Goal: Task Accomplishment & Management: Manage account settings

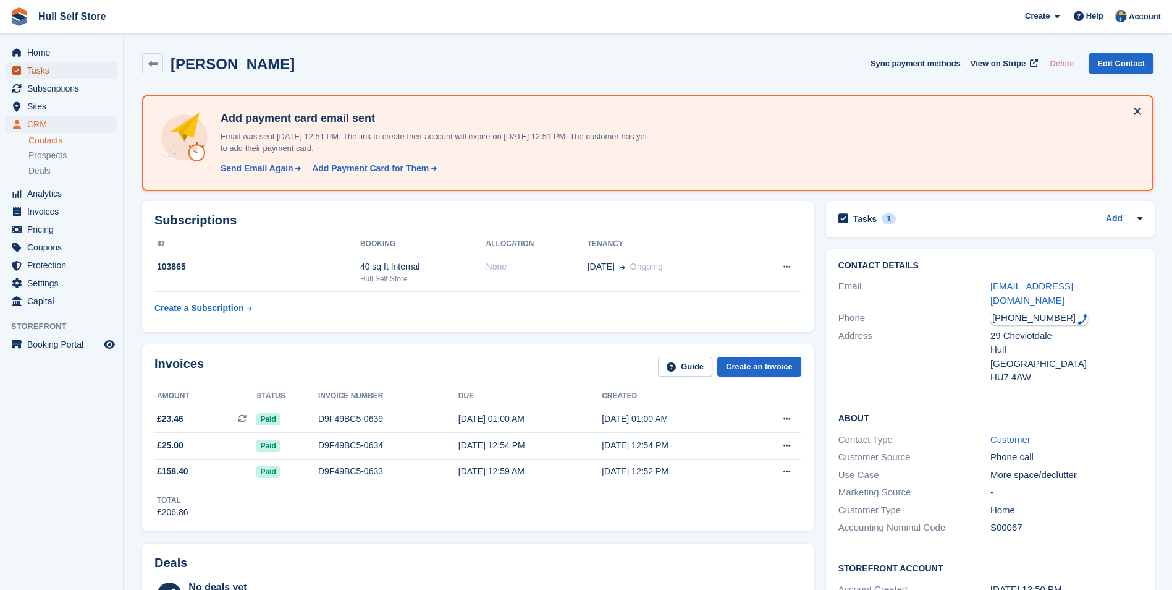
click at [82, 70] on span "Tasks" at bounding box center [64, 70] width 74 height 17
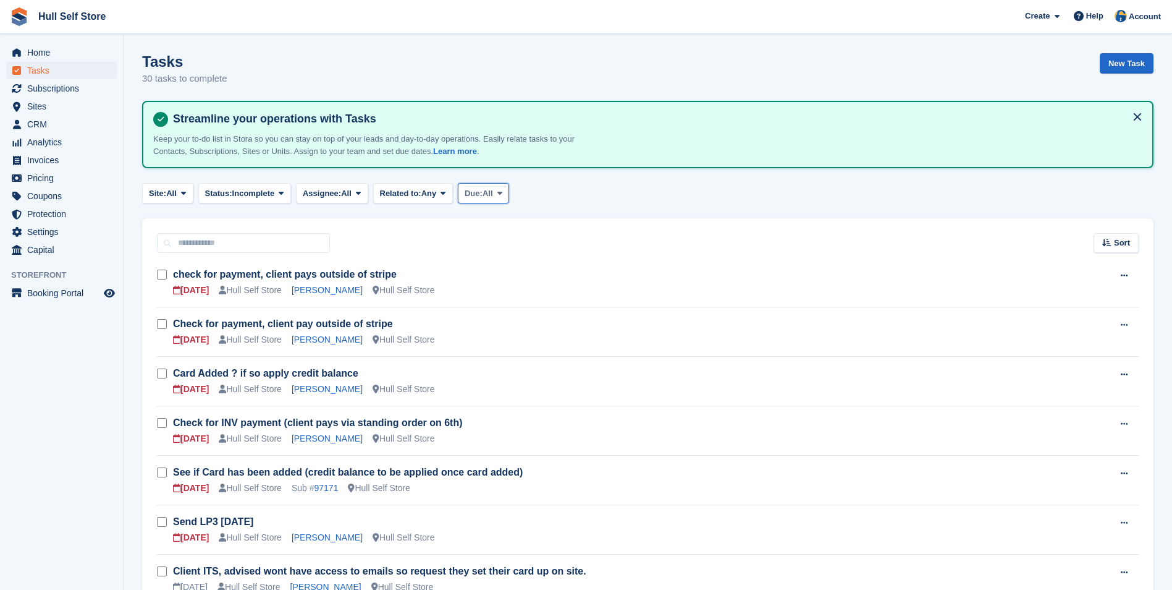
click at [474, 197] on span "Due:" at bounding box center [474, 193] width 18 height 12
click at [498, 237] on link "Overdue" at bounding box center [517, 245] width 108 height 22
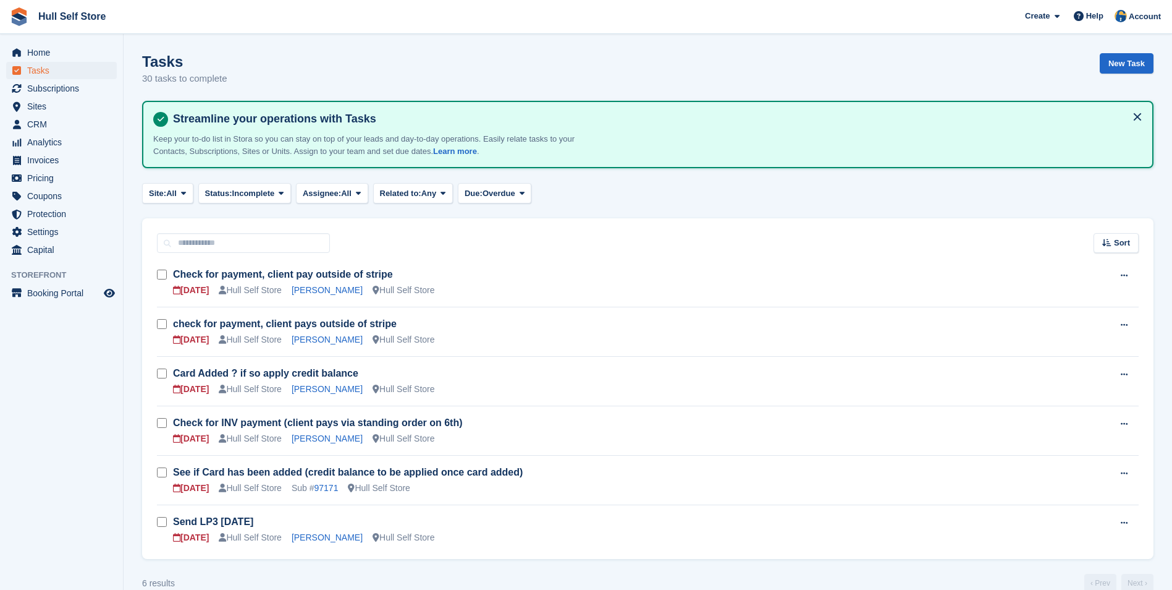
scroll to position [21, 0]
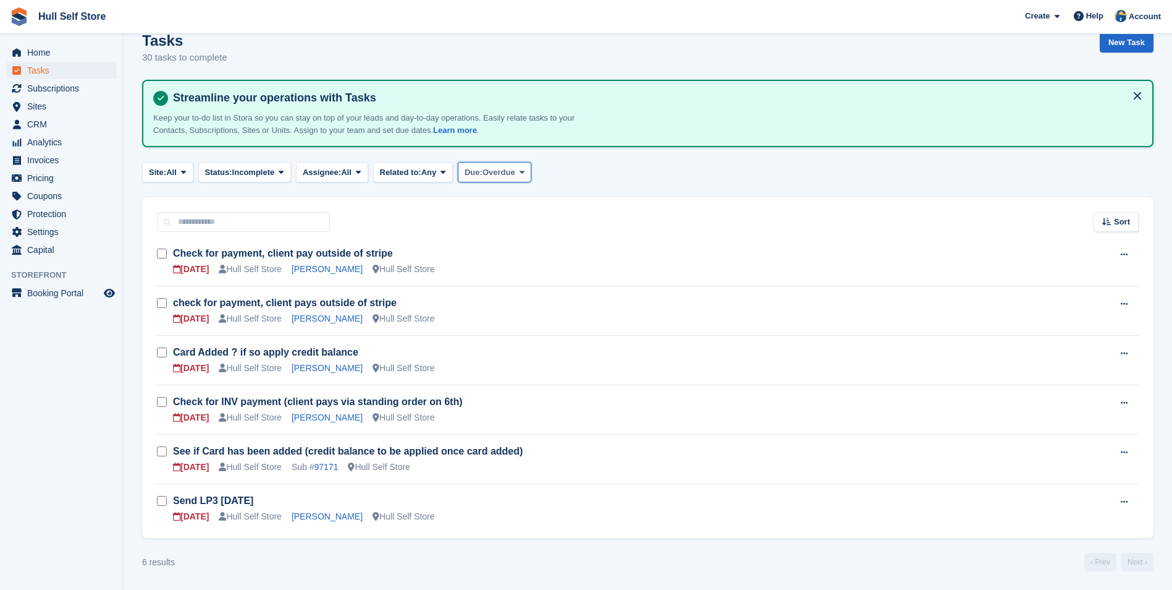
click at [498, 172] on span "Overdue" at bounding box center [499, 172] width 33 height 12
click at [504, 248] on link "Today" at bounding box center [517, 246] width 108 height 22
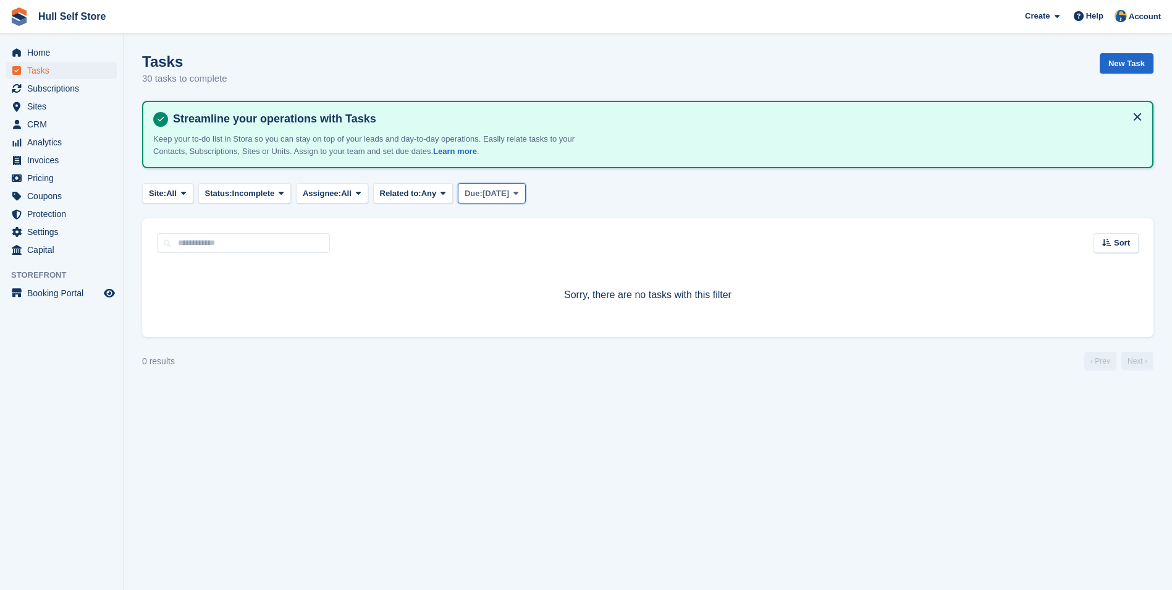
click at [507, 188] on span "Today" at bounding box center [496, 193] width 27 height 12
click at [506, 283] on link "Tomorrow" at bounding box center [517, 289] width 108 height 22
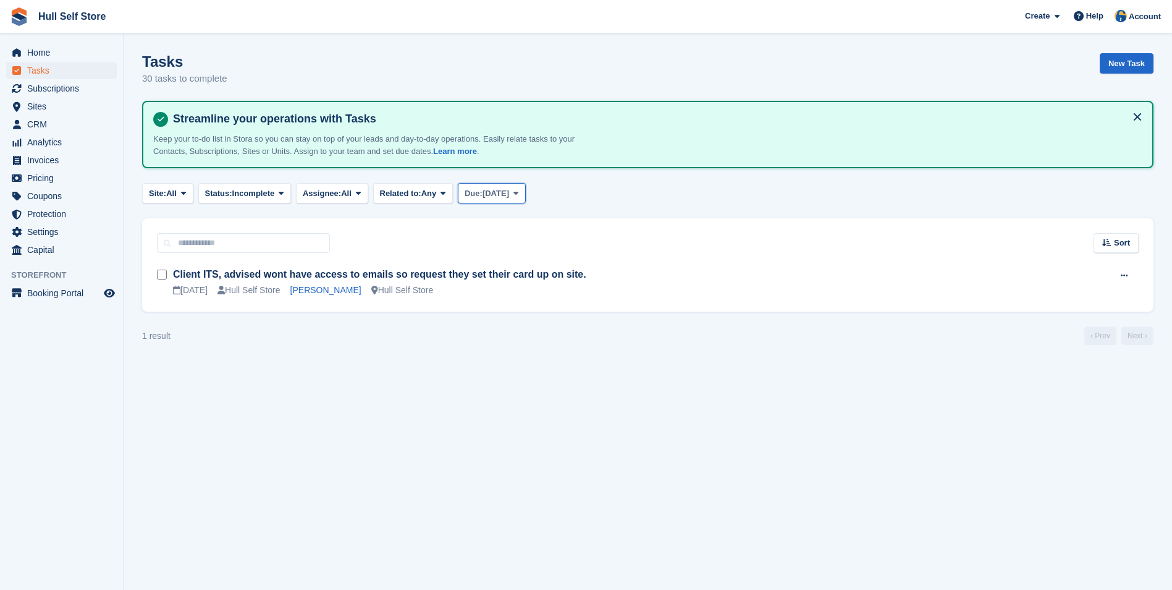
click at [483, 196] on span "Due:" at bounding box center [474, 193] width 18 height 12
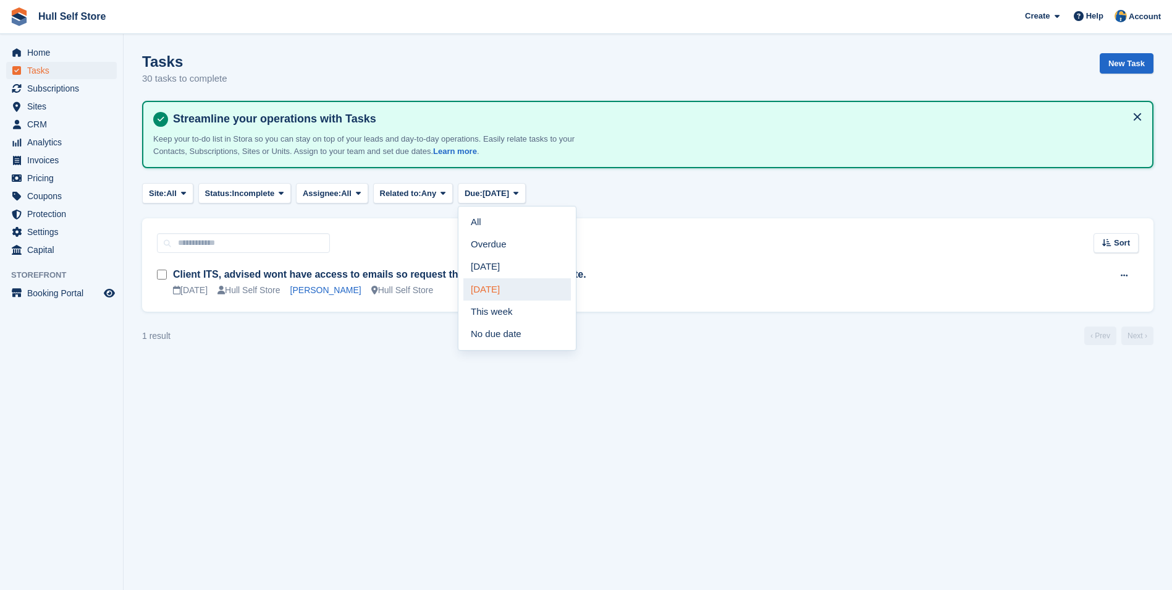
click at [515, 282] on link "Tomorrow" at bounding box center [517, 289] width 108 height 22
click at [513, 181] on turbo-frame "Tasks 30 tasks to complete New Task Streamline your operations with Tasks Keep …" at bounding box center [648, 199] width 1012 height 292
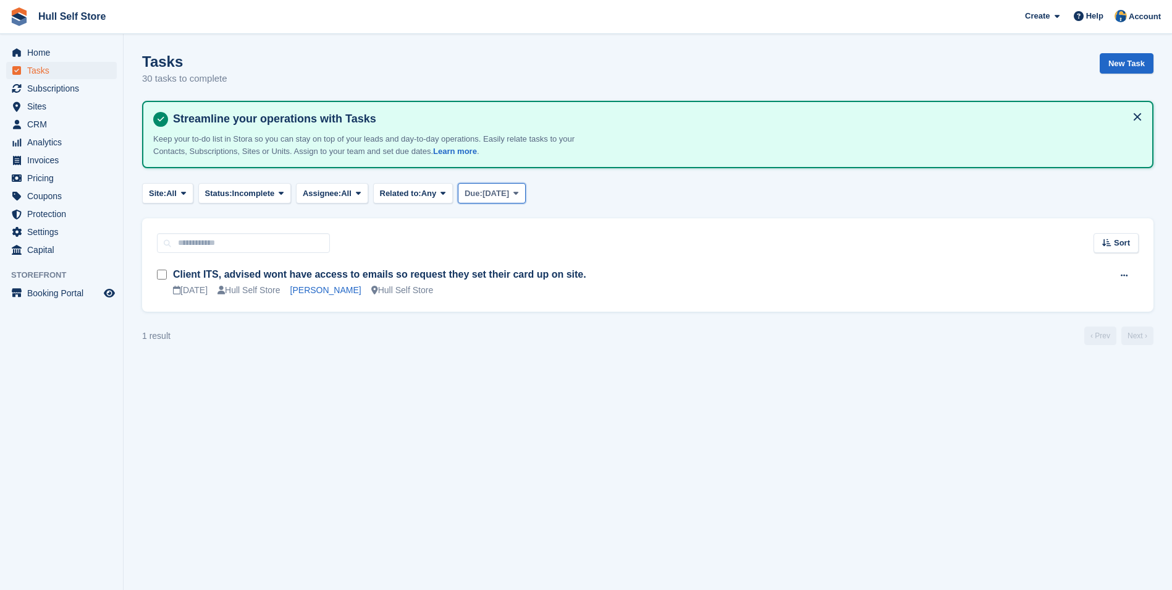
click at [509, 193] on span "Tomorrow" at bounding box center [496, 193] width 27 height 12
click at [534, 307] on link "This week" at bounding box center [517, 311] width 108 height 22
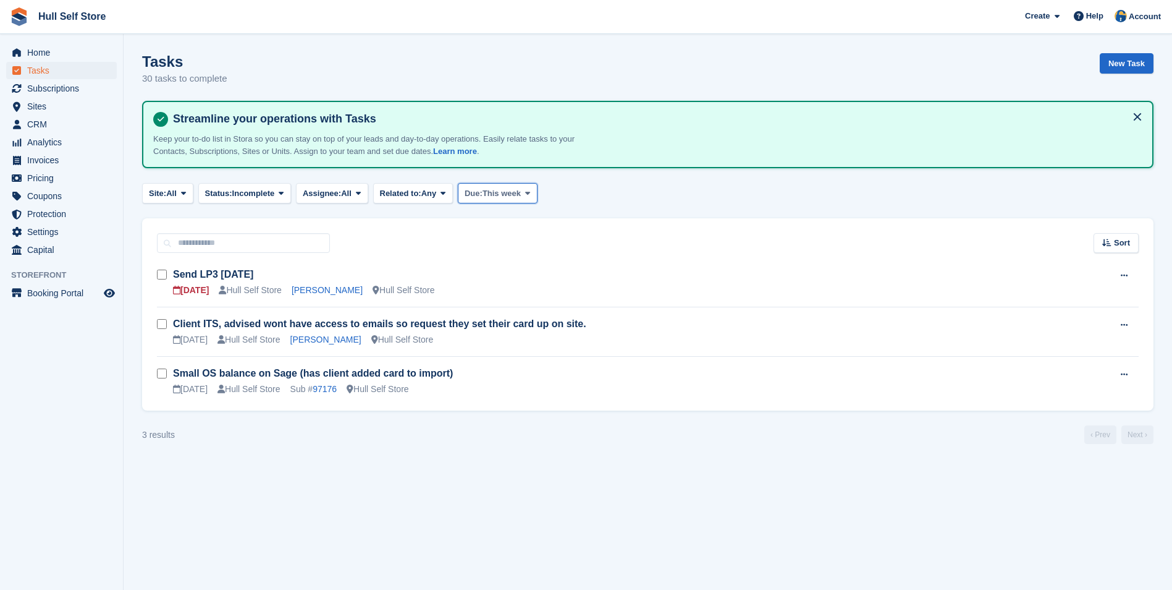
click at [518, 191] on span "This week" at bounding box center [502, 193] width 38 height 12
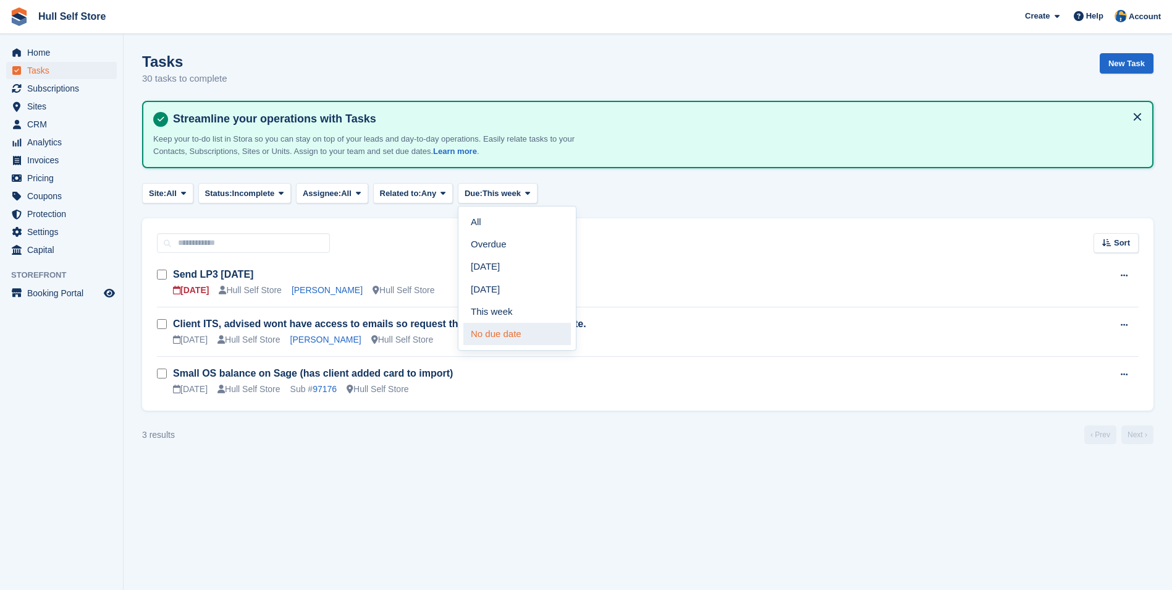
click at [531, 333] on link "No due date" at bounding box center [517, 334] width 108 height 22
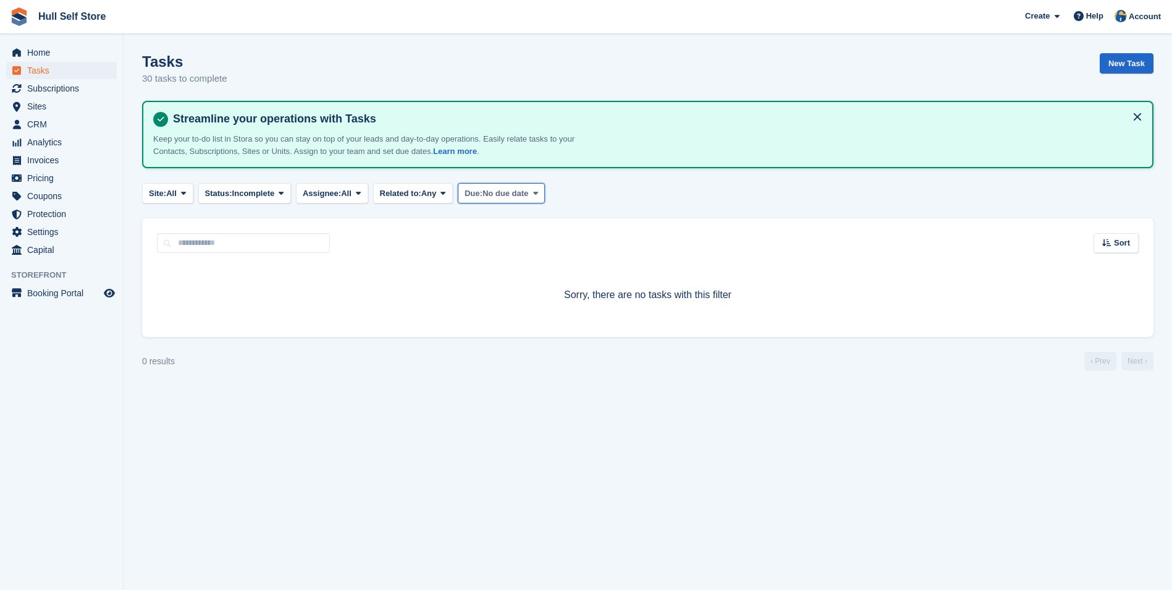
click at [528, 200] on button "Due: No due date" at bounding box center [501, 193] width 87 height 20
click at [525, 219] on link "All" at bounding box center [517, 222] width 108 height 22
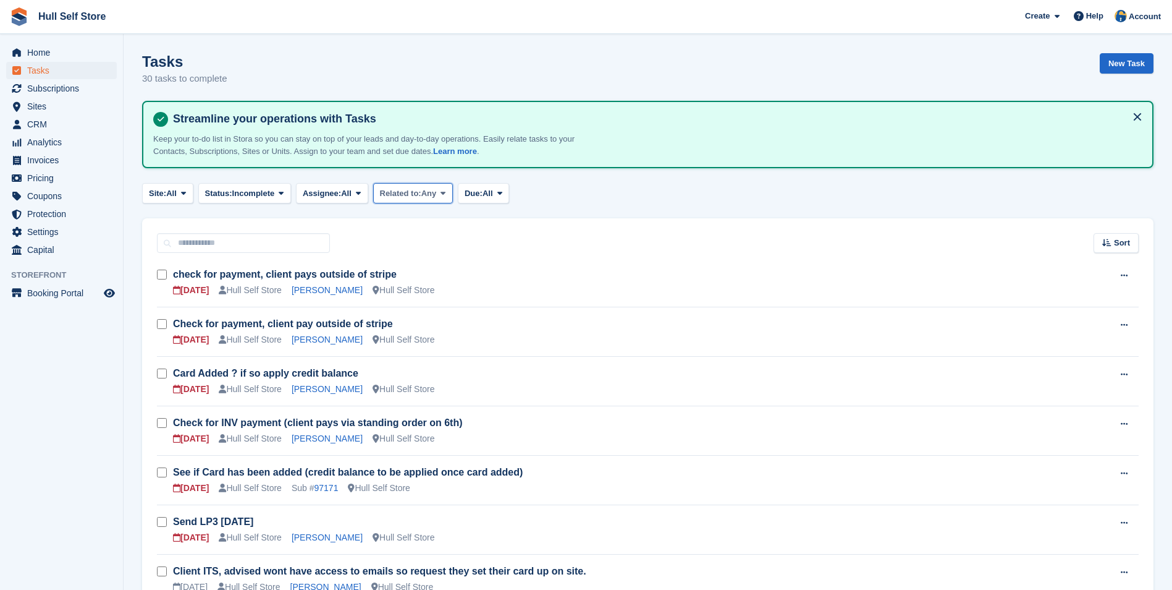
click at [434, 187] on span "Any" at bounding box center [428, 193] width 15 height 12
click at [434, 192] on span "Any" at bounding box center [428, 193] width 15 height 12
click at [357, 191] on span at bounding box center [358, 193] width 10 height 10
click at [355, 190] on span at bounding box center [358, 193] width 10 height 10
click at [284, 192] on icon at bounding box center [281, 193] width 5 height 8
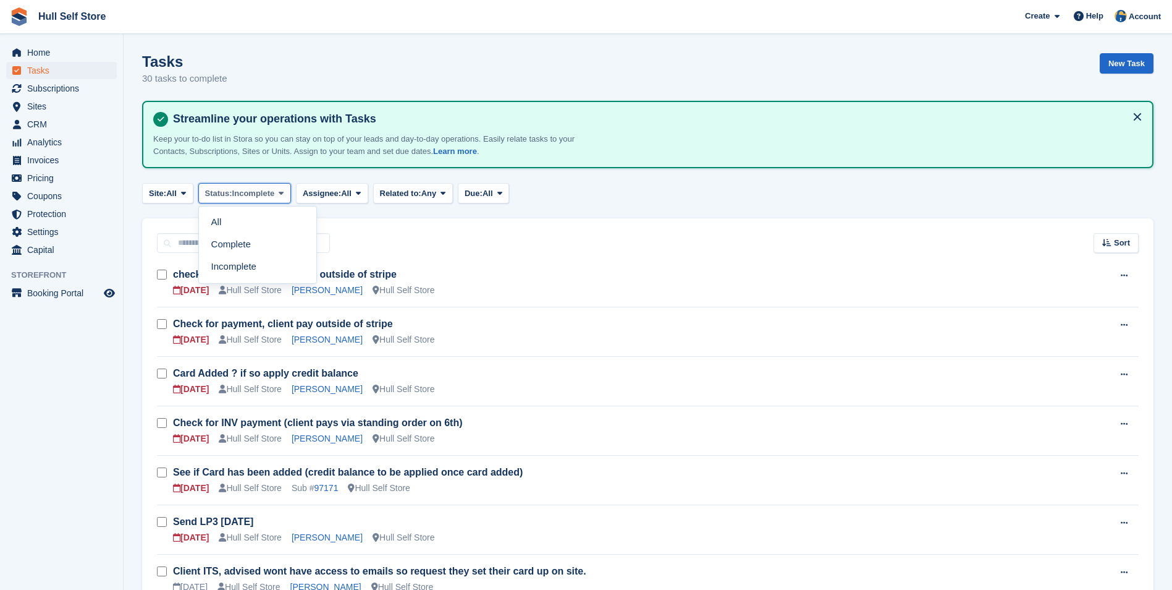
click at [284, 192] on icon at bounding box center [281, 193] width 5 height 8
click at [182, 194] on span at bounding box center [184, 193] width 10 height 10
click at [77, 129] on span "CRM" at bounding box center [64, 124] width 74 height 17
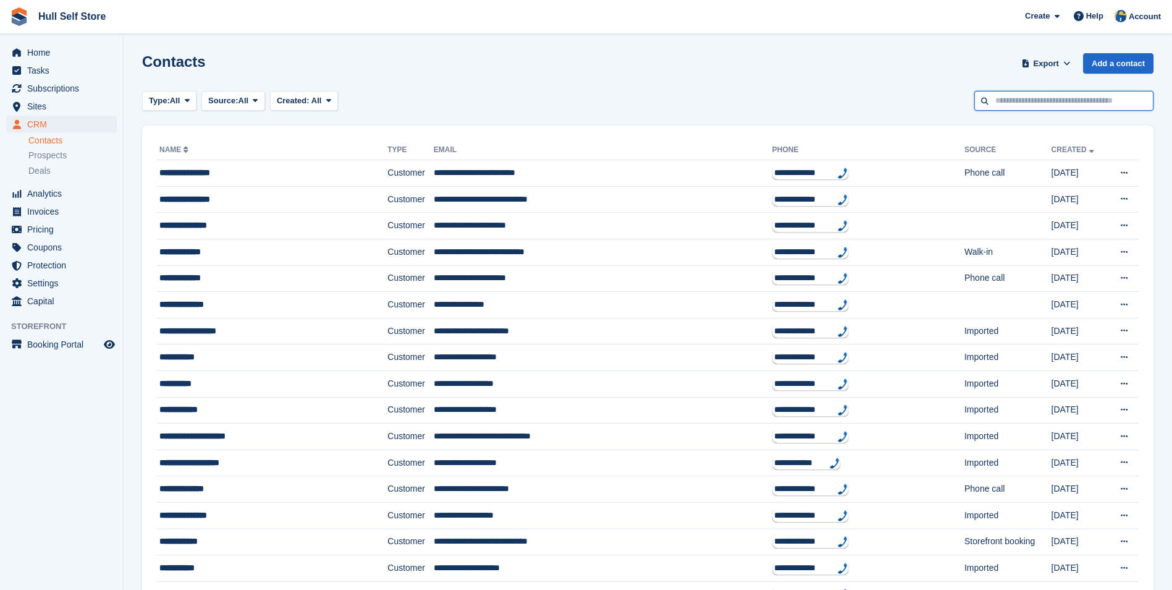
click at [1012, 109] on input "text" at bounding box center [1064, 101] width 179 height 20
type input "*****"
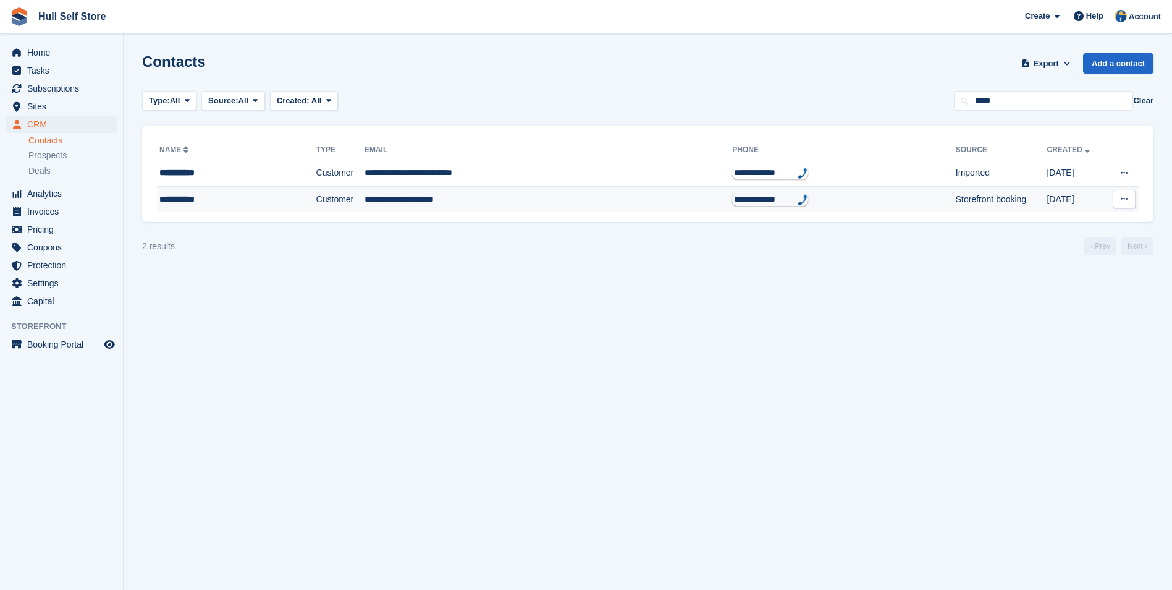
click at [559, 197] on td "**********" at bounding box center [549, 199] width 368 height 26
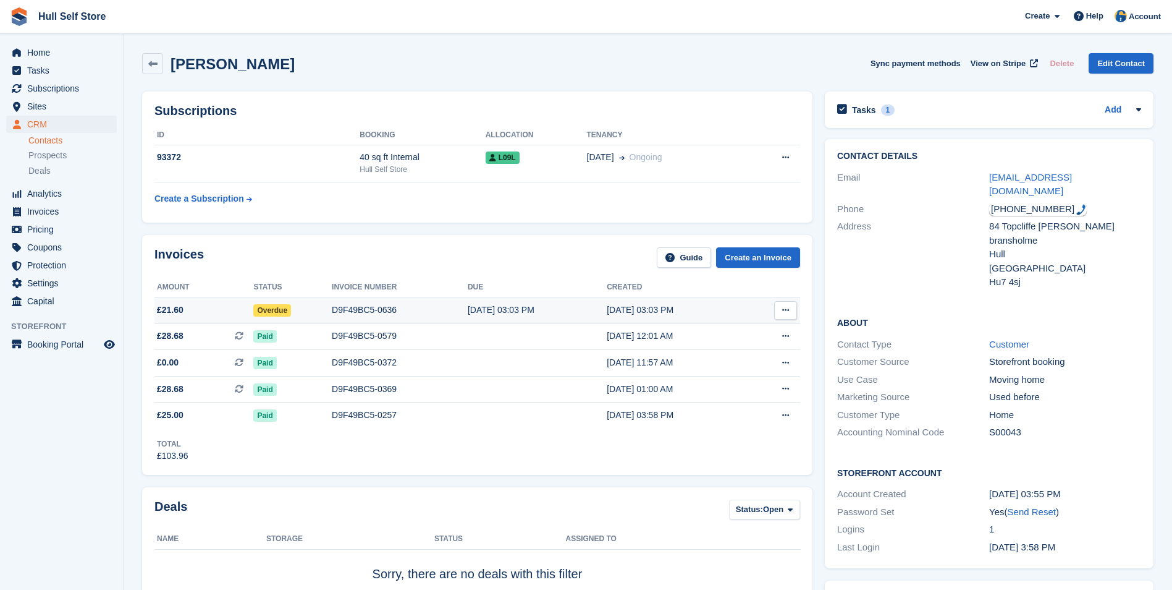
click at [763, 309] on td "Download PDF View on Stripe" at bounding box center [773, 310] width 54 height 27
click at [790, 309] on button at bounding box center [785, 310] width 23 height 19
click at [625, 308] on div "[DATE] 03:03 PM" at bounding box center [676, 309] width 139 height 13
